Goal: Information Seeking & Learning: Learn about a topic

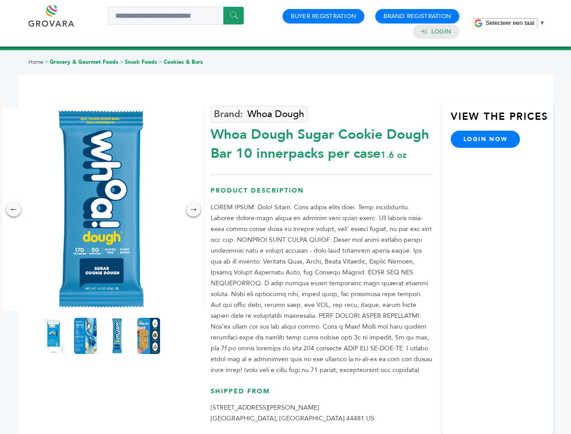
click at [515, 23] on span "Selecteer een taal" at bounding box center [509, 22] width 48 height 7
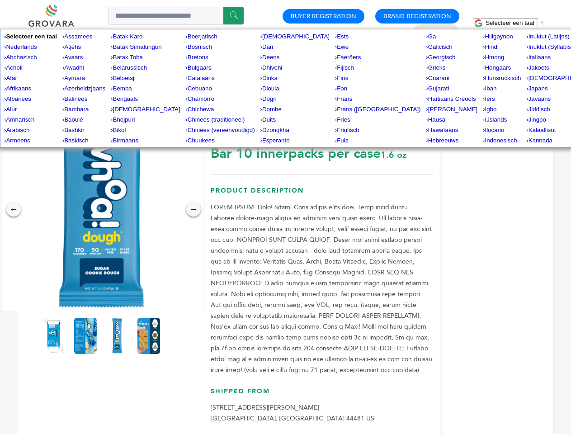
click at [101, 209] on img at bounding box center [101, 209] width 203 height 203
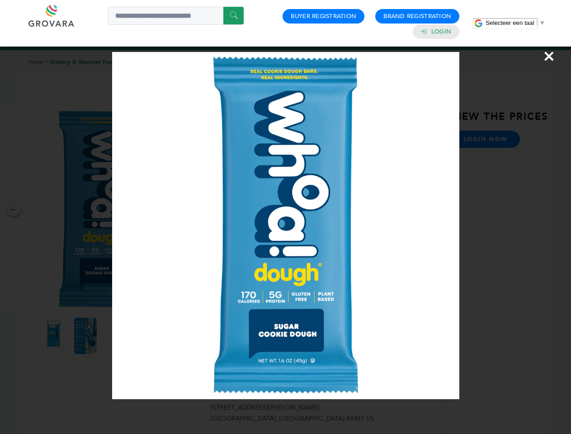
click at [14, 209] on div "×" at bounding box center [285, 217] width 571 height 434
click at [193, 209] on div "→" at bounding box center [193, 209] width 14 height 14
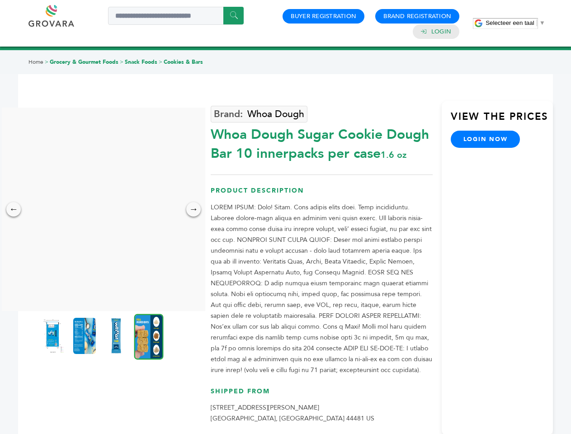
click at [54, 336] on img at bounding box center [53, 336] width 23 height 36
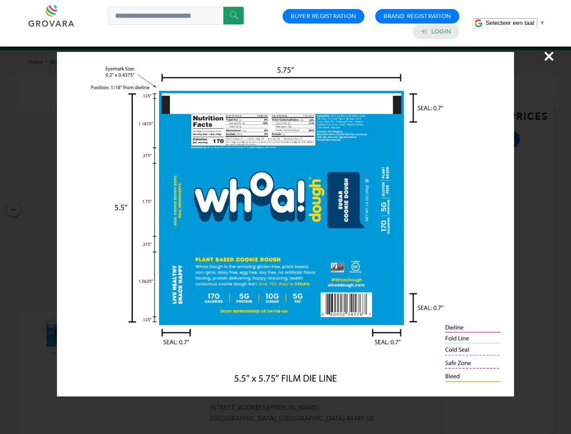
click at [85, 336] on div "×" at bounding box center [285, 217] width 571 height 434
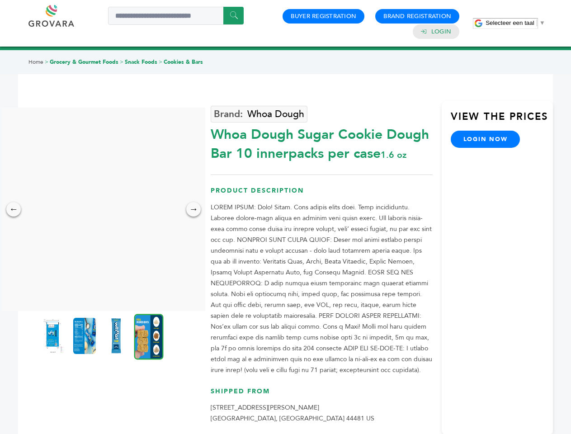
click at [117, 336] on img at bounding box center [116, 336] width 23 height 36
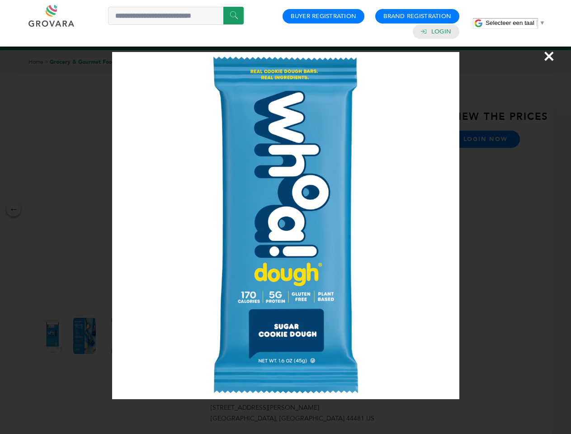
click at [149, 336] on div "×" at bounding box center [285, 217] width 571 height 434
